Goal: Book appointment/travel/reservation

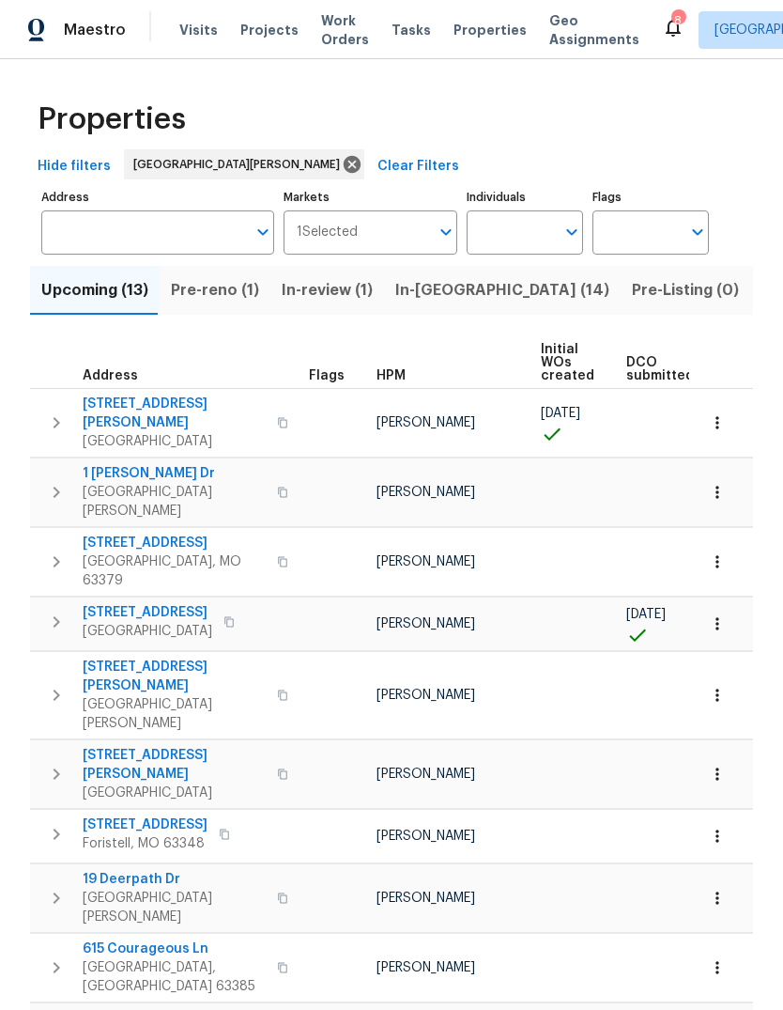
click at [209, 25] on span "Visits" at bounding box center [198, 30] width 39 height 19
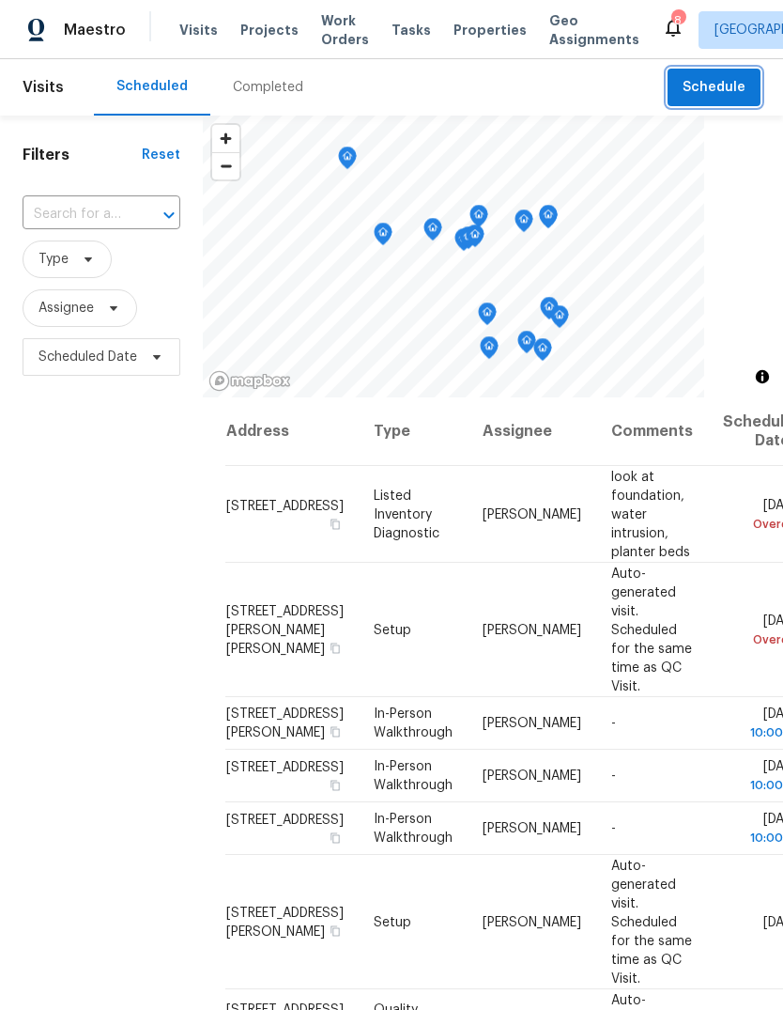
click at [737, 80] on span "Schedule" at bounding box center [714, 87] width 63 height 23
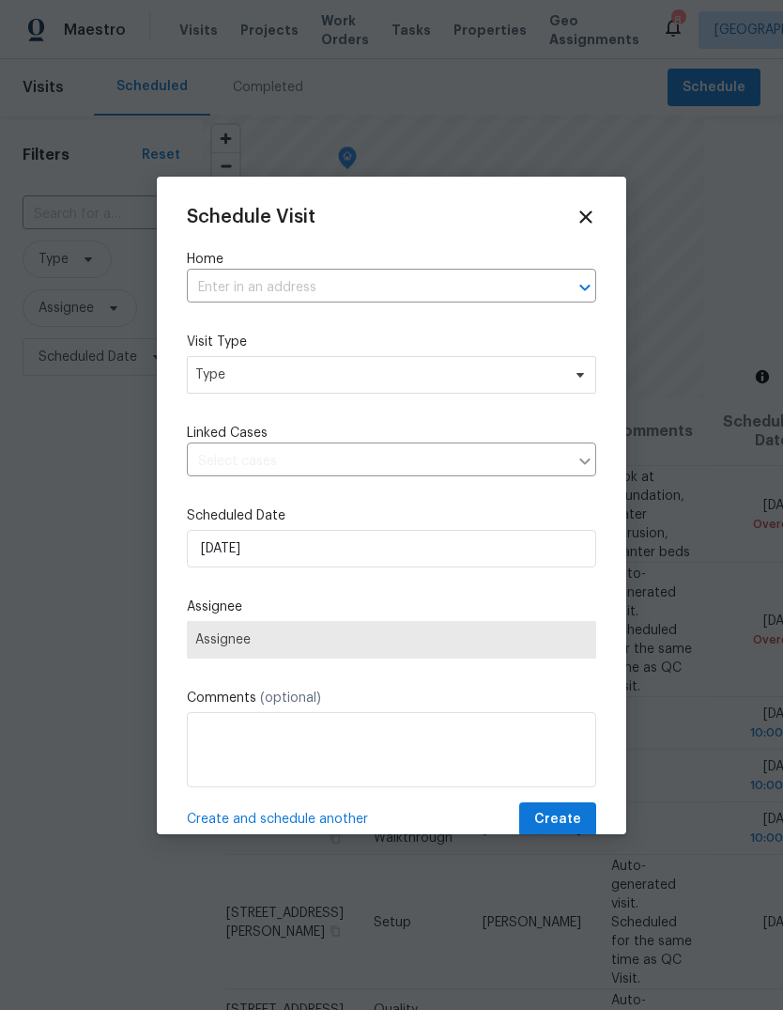
click at [431, 294] on input "text" at bounding box center [365, 287] width 357 height 29
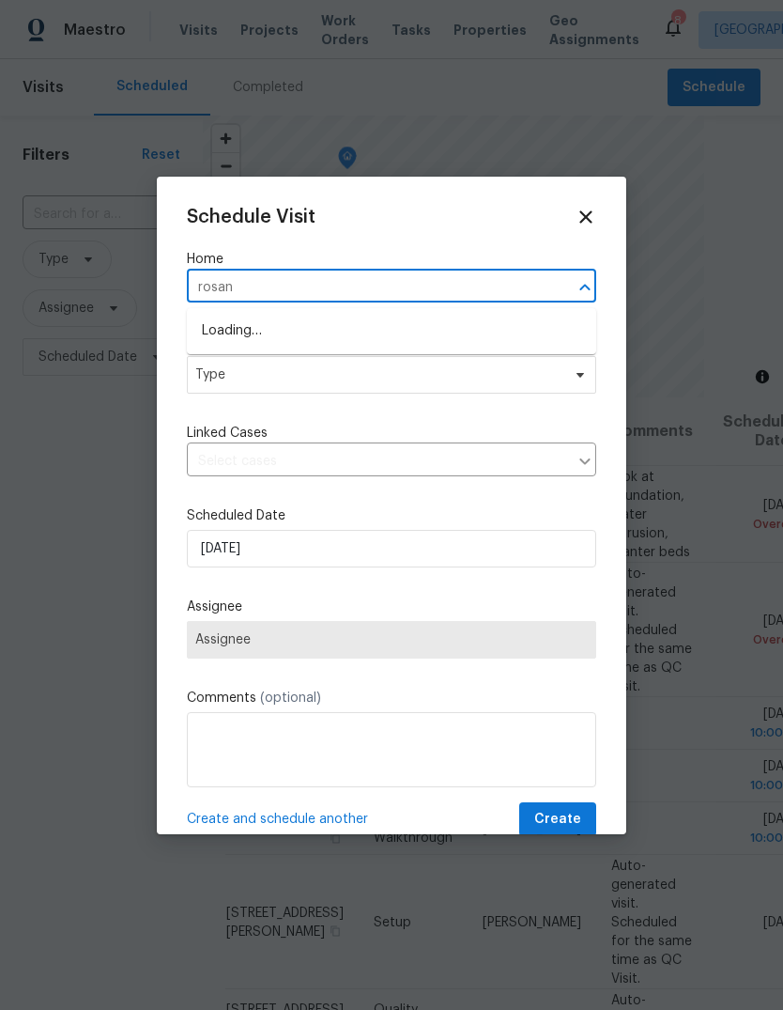
type input "rosant"
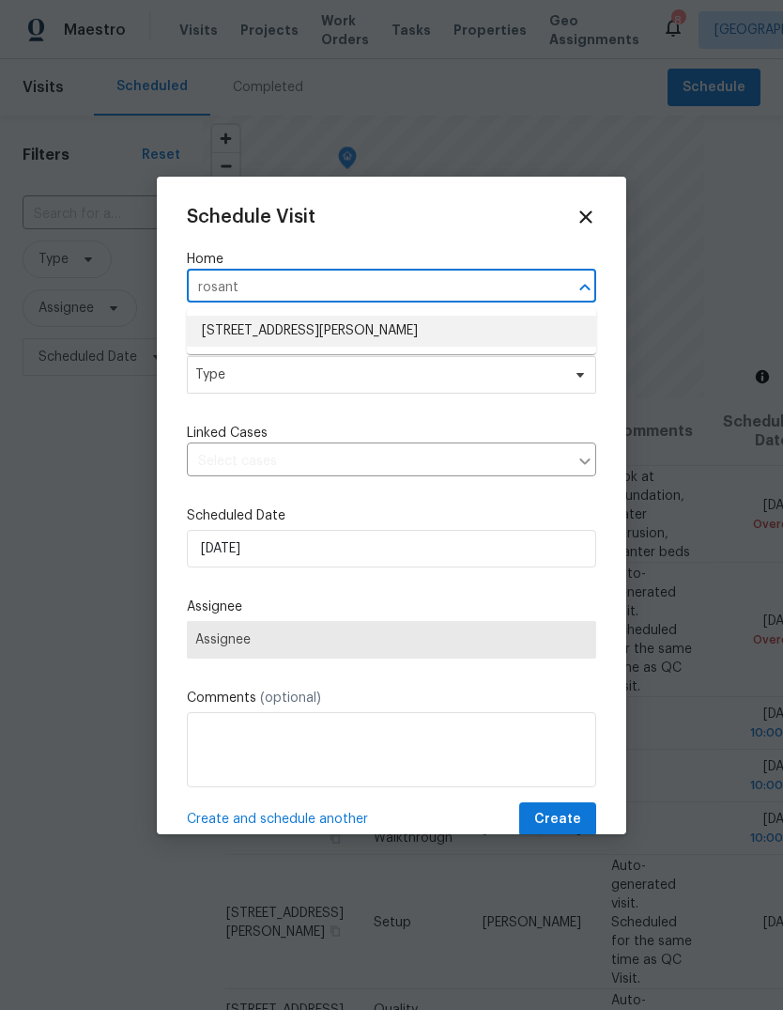
click at [408, 331] on li "[STREET_ADDRESS][PERSON_NAME]" at bounding box center [392, 331] width 410 height 31
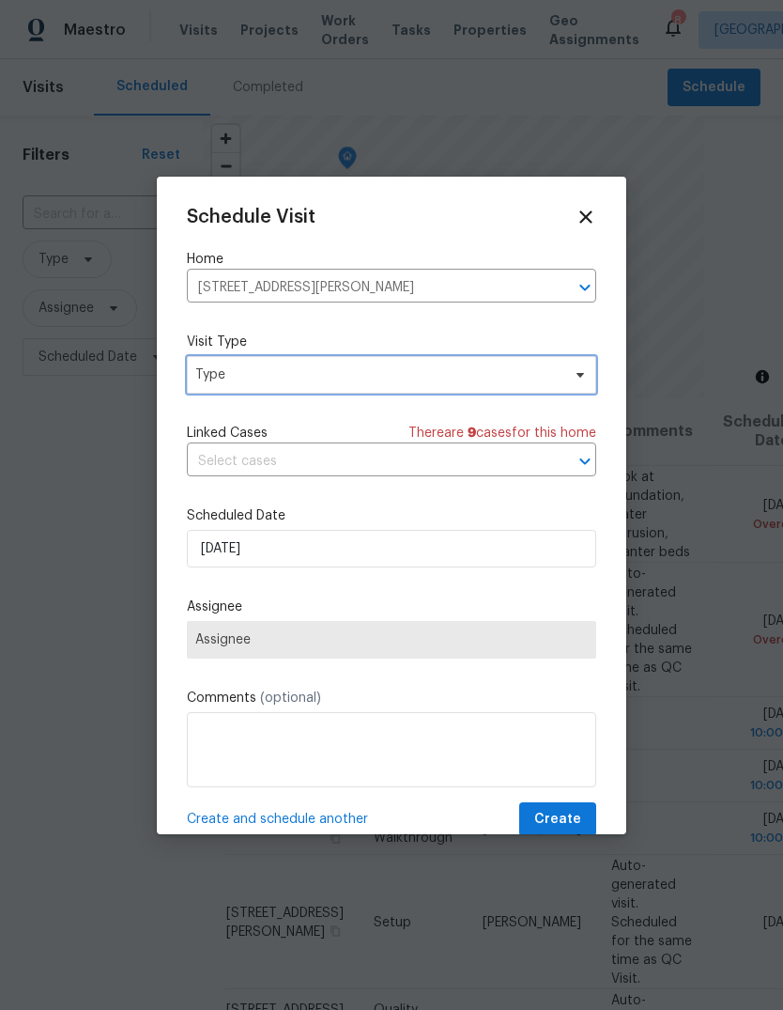
click at [414, 378] on span "Type" at bounding box center [377, 374] width 365 height 19
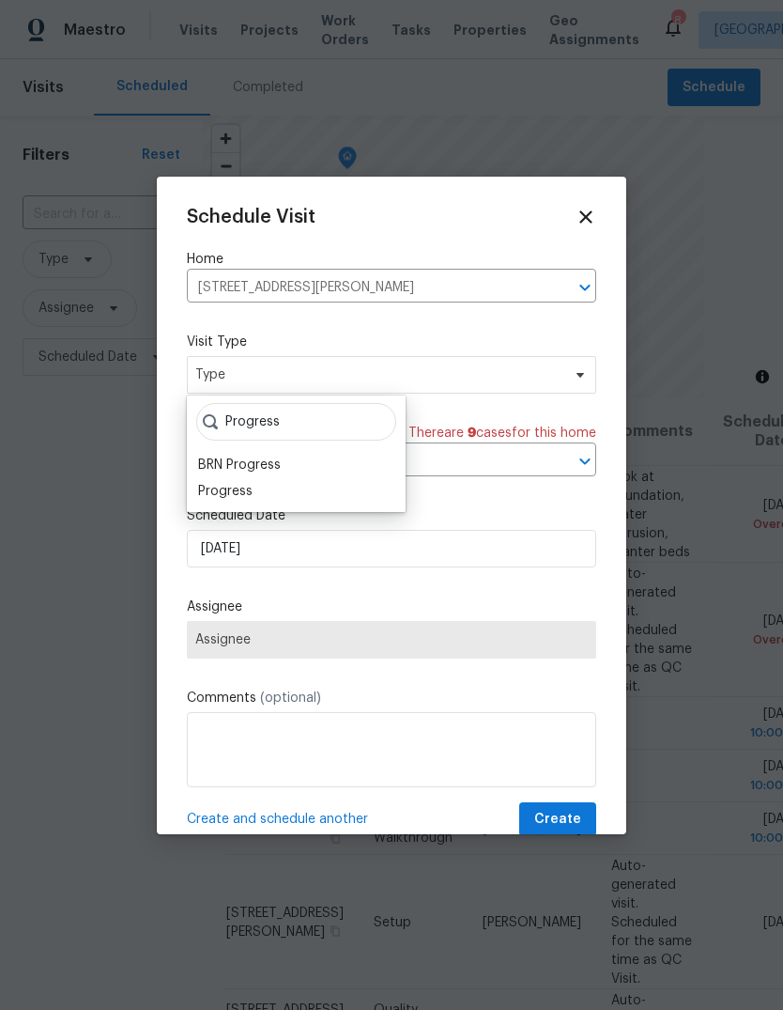
type input "Progress"
click at [291, 482] on div "Progress" at bounding box center [297, 491] width 208 height 26
click at [229, 498] on div "Progress" at bounding box center [225, 491] width 54 height 19
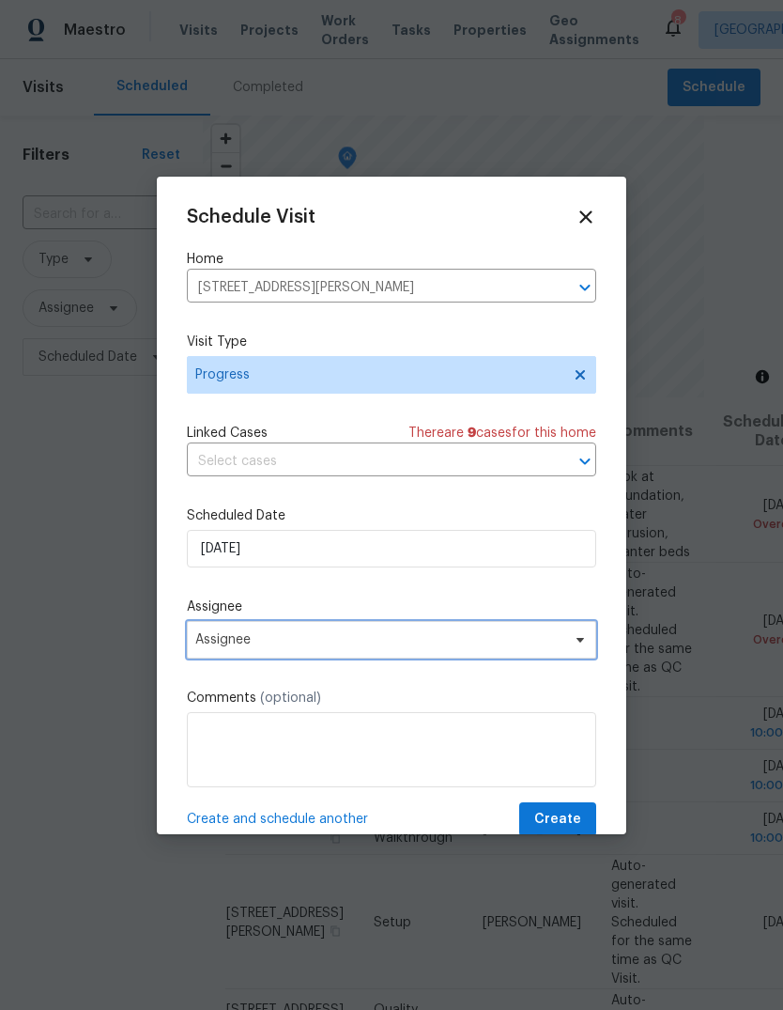
click at [387, 647] on span "Assignee" at bounding box center [379, 639] width 368 height 15
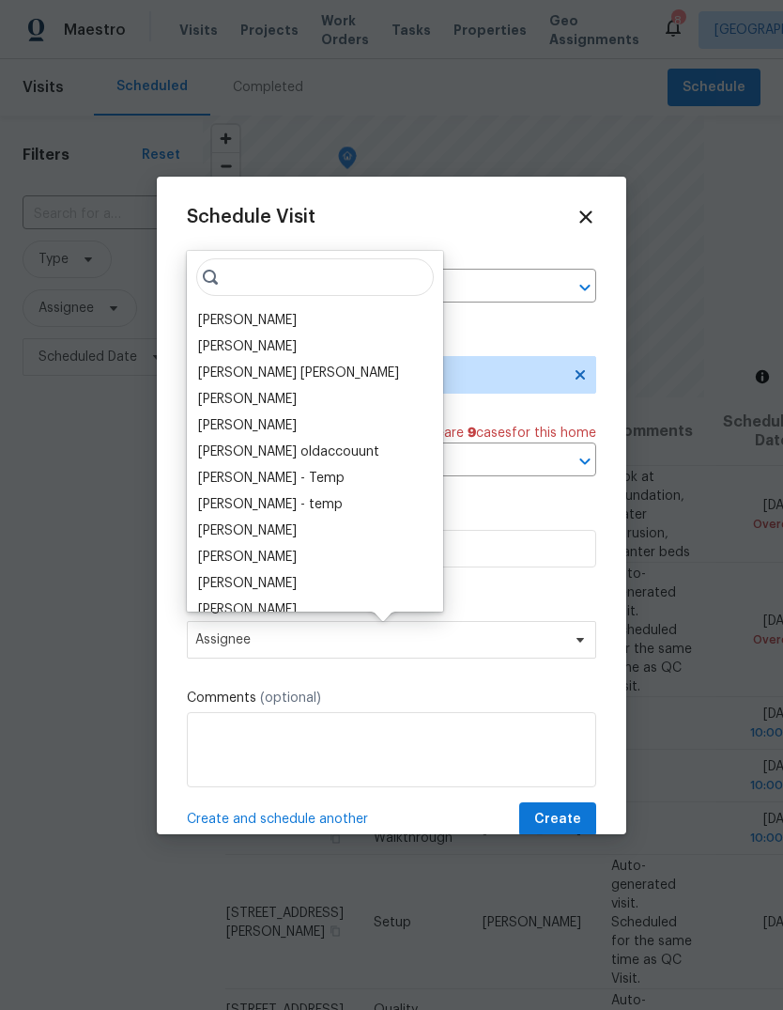
click at [318, 313] on div "[PERSON_NAME]" at bounding box center [315, 320] width 245 height 26
click at [282, 322] on div "[PERSON_NAME]" at bounding box center [247, 320] width 99 height 19
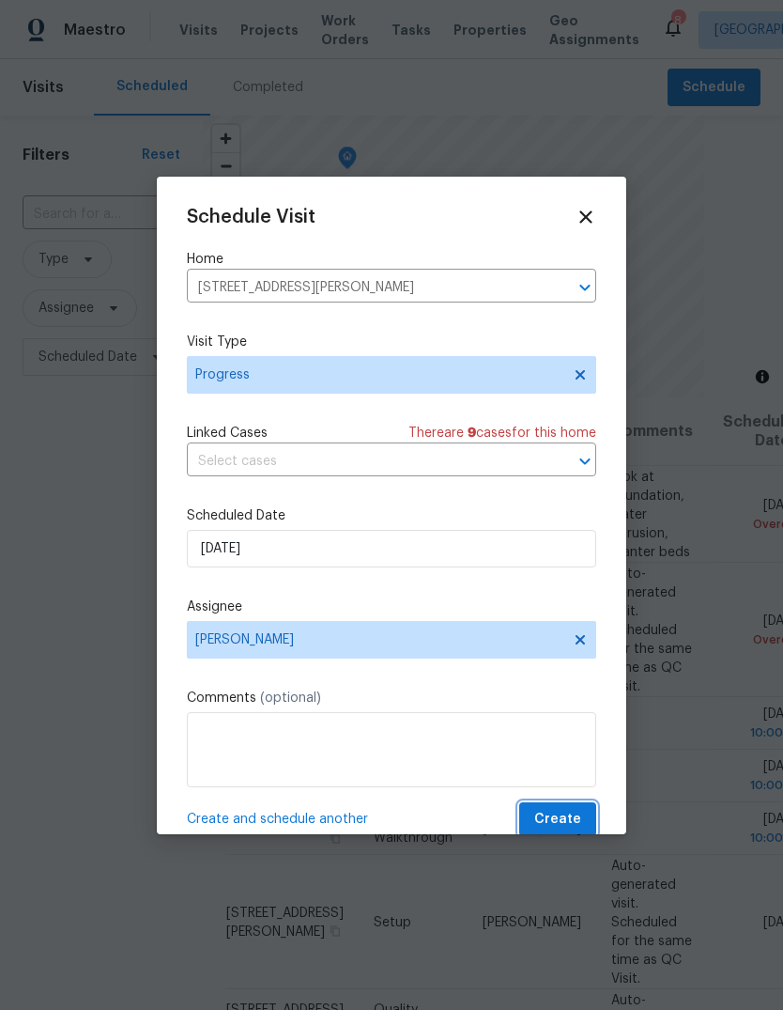
click at [576, 824] on span "Create" at bounding box center [558, 819] width 47 height 23
